Goal: Navigation & Orientation: Find specific page/section

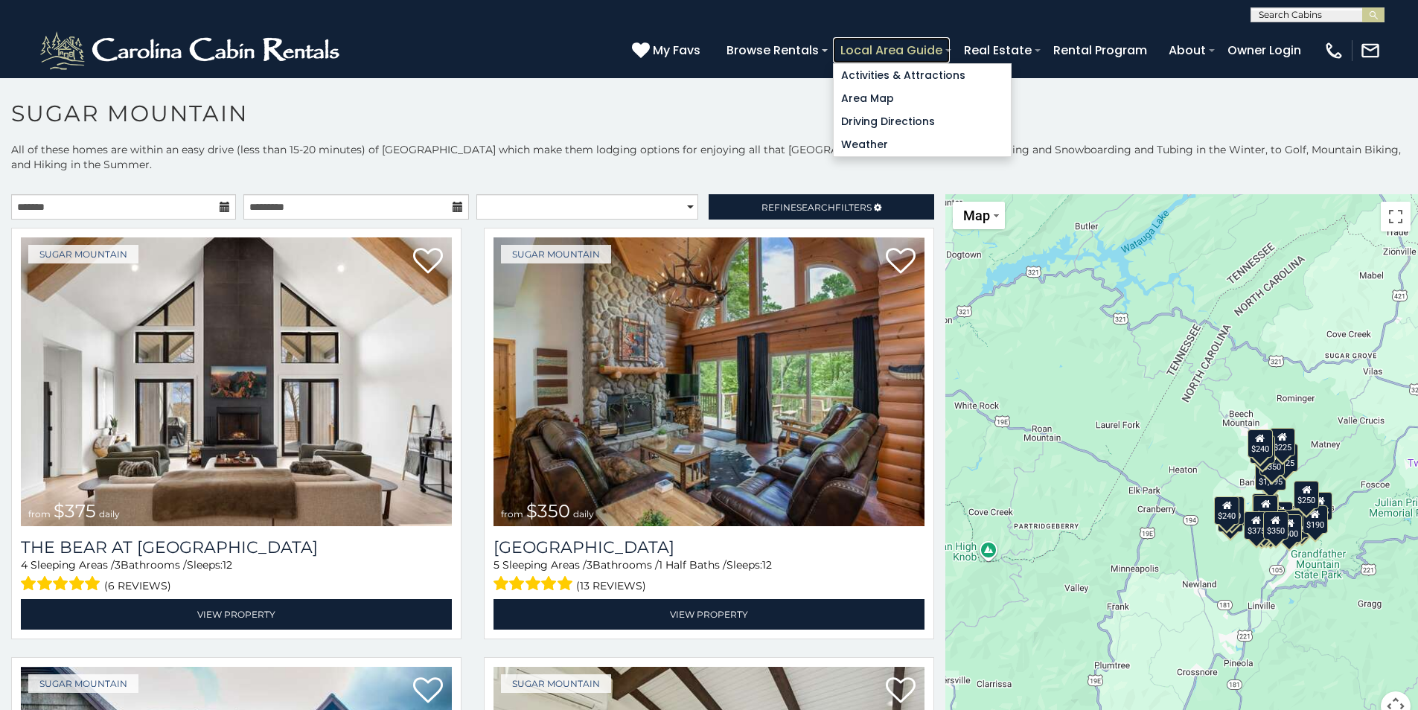
click at [854, 51] on link "Local Area Guide" at bounding box center [891, 50] width 117 height 26
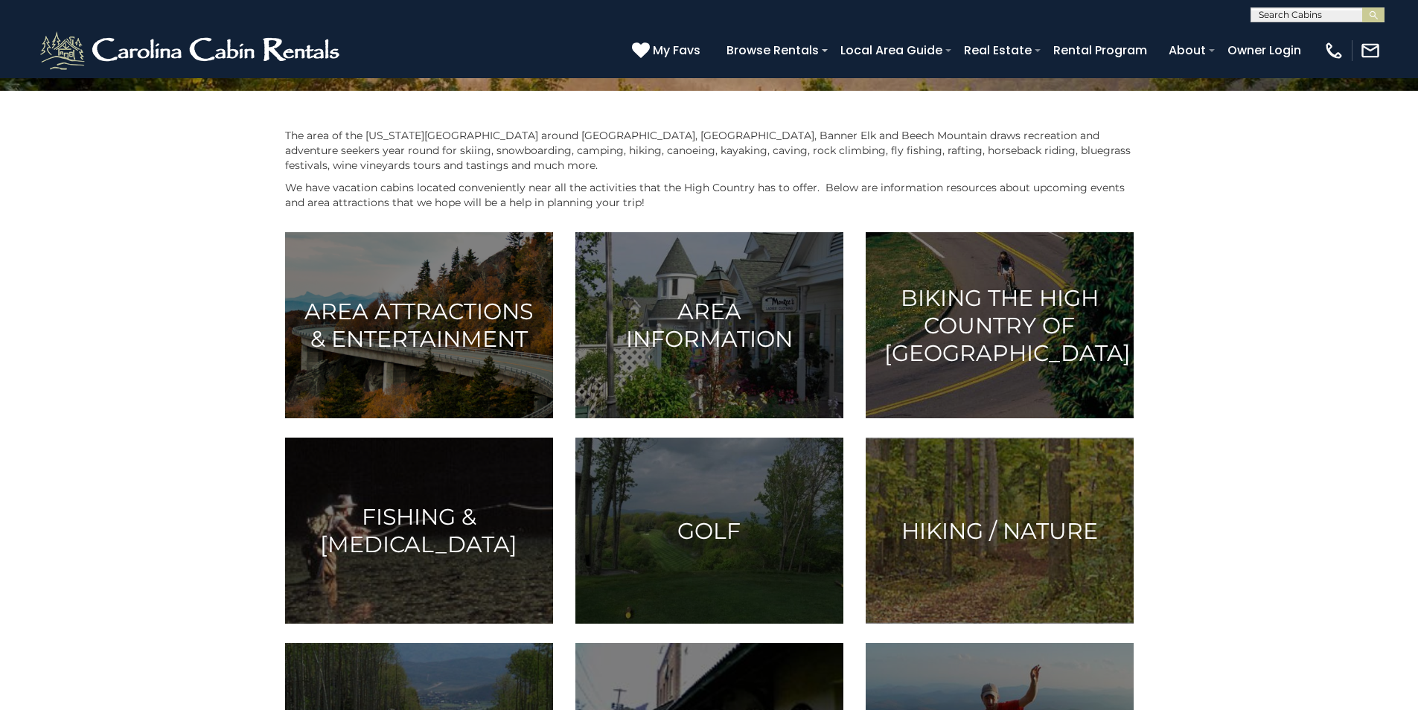
scroll to position [298, 0]
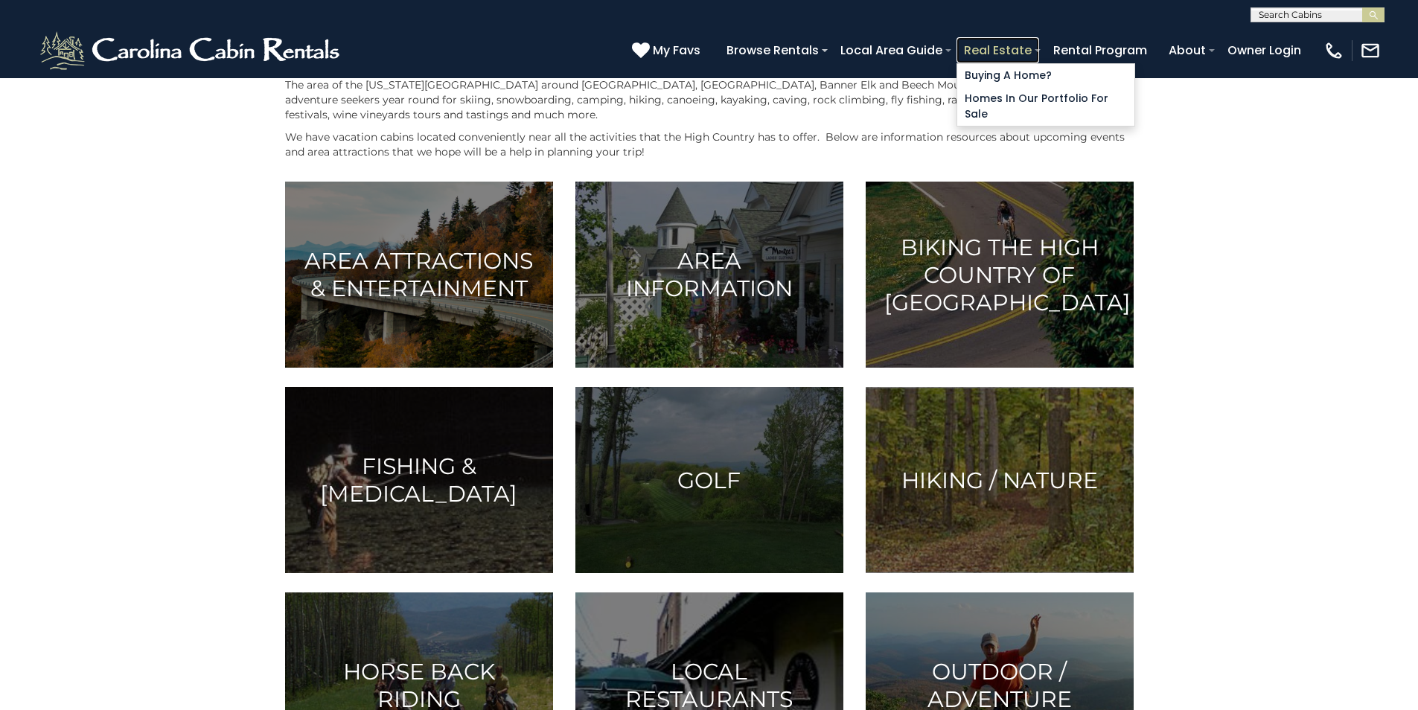
click at [1017, 44] on link "Real Estate" at bounding box center [997, 50] width 83 height 26
